Goal: Task Accomplishment & Management: Complete application form

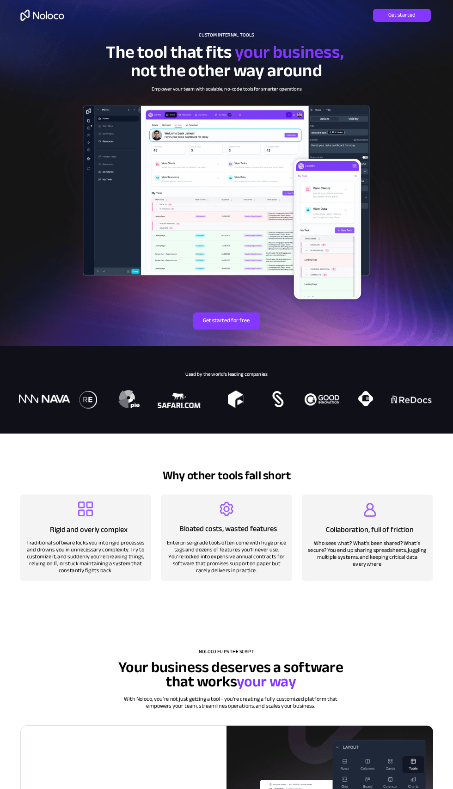
click at [270, 3] on div at bounding box center [226, 173] width 453 height 346
click at [382, 6] on div at bounding box center [226, 173] width 453 height 346
click at [266, 411] on div at bounding box center [226, 390] width 453 height 88
click at [301, 86] on span "Empower your team with scalable, no-code tools for smarter operations" at bounding box center [227, 88] width 150 height 9
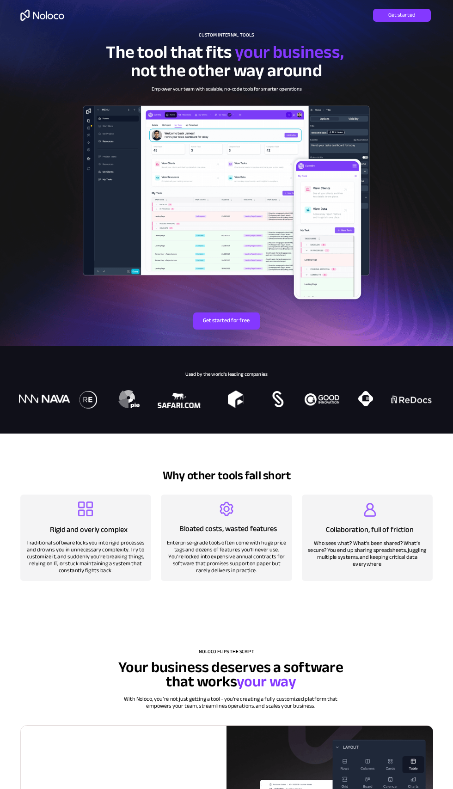
click at [389, 3] on div at bounding box center [226, 173] width 453 height 346
click at [81, 577] on div at bounding box center [85, 537] width 131 height 86
click at [359, 22] on div at bounding box center [226, 173] width 453 height 346
click at [346, 5] on div at bounding box center [226, 173] width 453 height 346
click at [292, 34] on div at bounding box center [226, 173] width 453 height 346
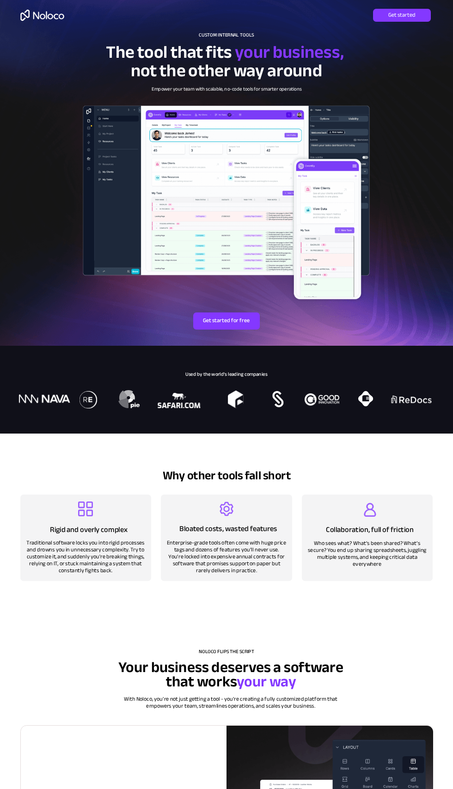
click at [320, 26] on div at bounding box center [226, 173] width 453 height 346
click at [378, 21] on link "Get started" at bounding box center [402, 15] width 58 height 12
